Goal: Transaction & Acquisition: Obtain resource

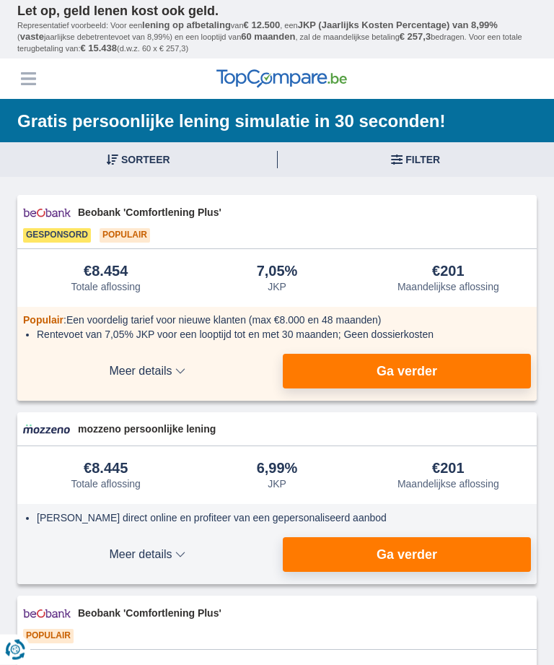
scroll to position [37, 0]
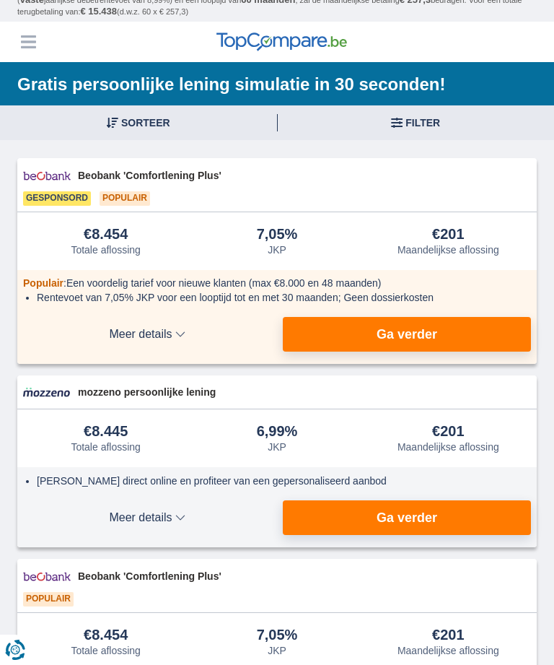
click at [448, 128] on button "Filter" at bounding box center [416, 122] width 277 height 35
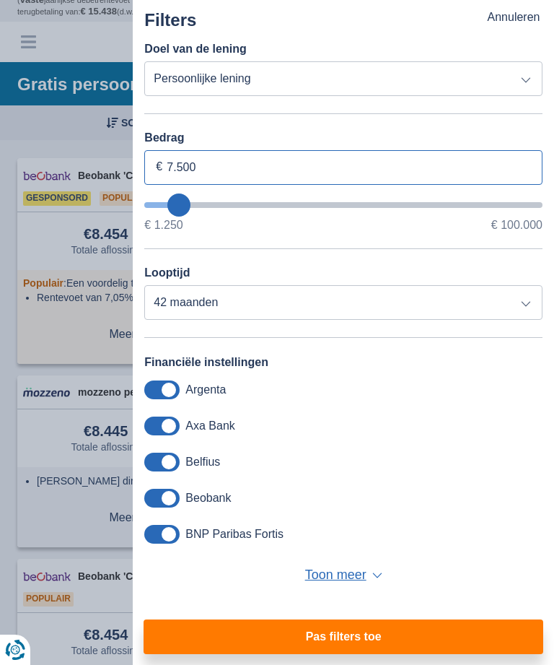
click at [463, 169] on input "7.500" at bounding box center [343, 167] width 399 height 35
type input "5.250"
type input "5250"
select select "36"
type input "4.250"
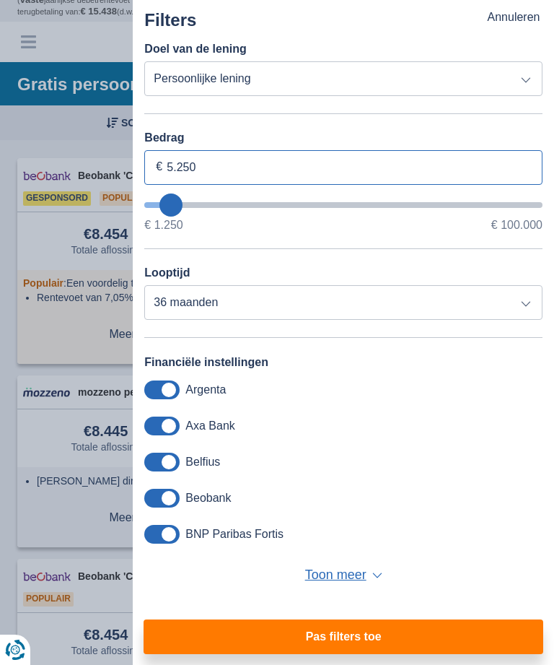
type input "4250"
type input "3.250"
type input "3250"
select select "30"
type input "4.250"
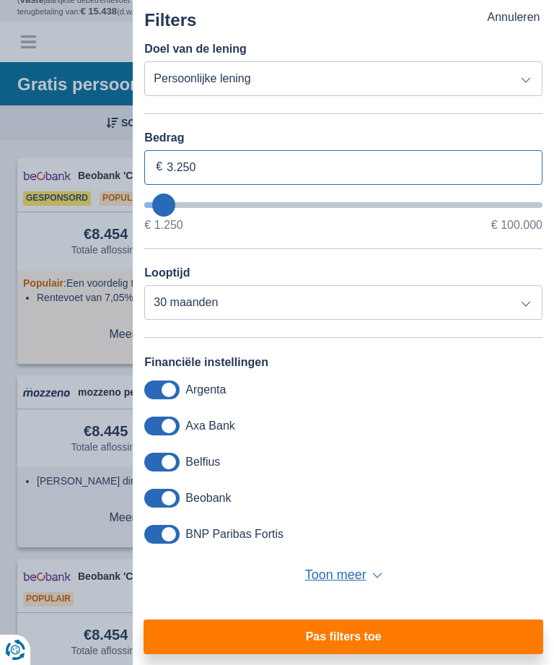
type input "4250"
type input "5.250"
type input "5250"
select select "36"
type input "6.250"
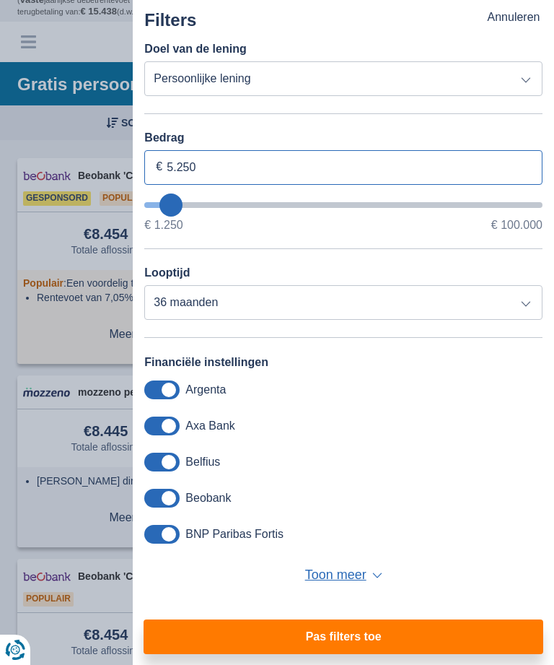
type input "6250"
select select "42"
type input "6250"
type input "6.000"
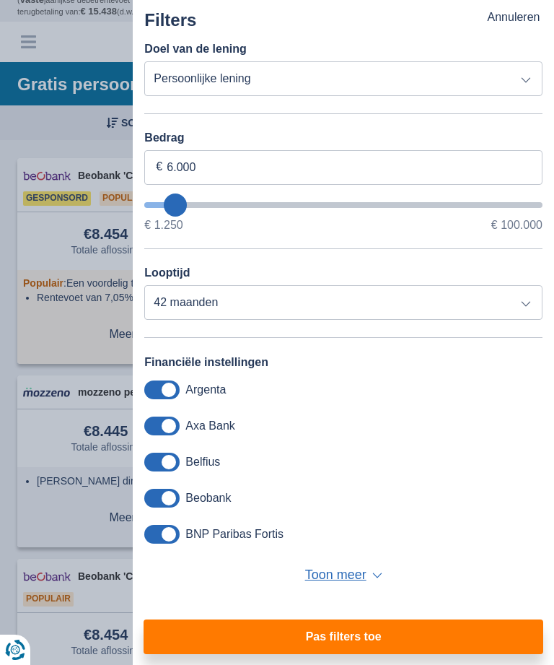
click at [201, 635] on button "Pas filters toe" at bounding box center [344, 636] width 400 height 35
type input "6250"
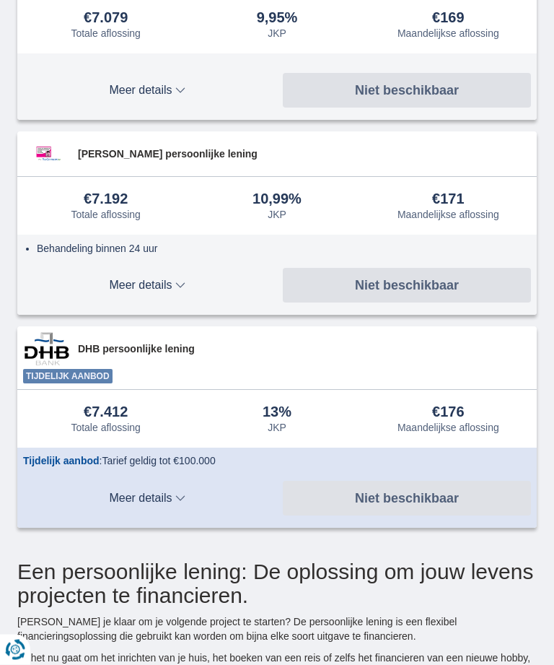
scroll to position [1408, 0]
click at [134, 489] on button "Meer details Minder details" at bounding box center [147, 498] width 248 height 35
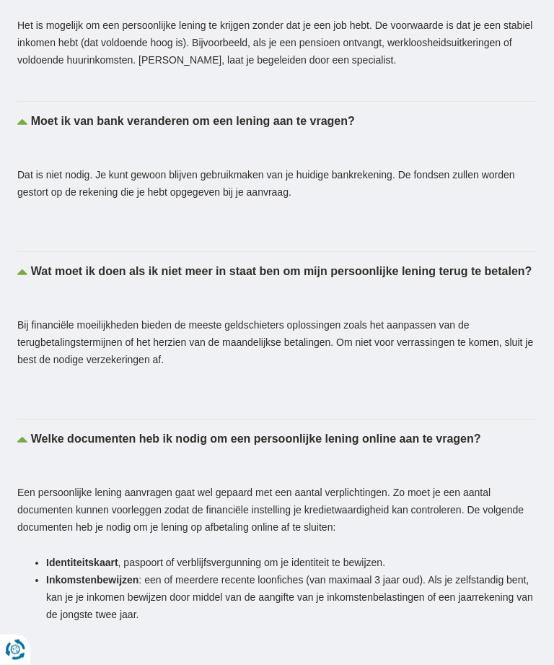
scroll to position [4295, 0]
